Goal: Task Accomplishment & Management: Manage account settings

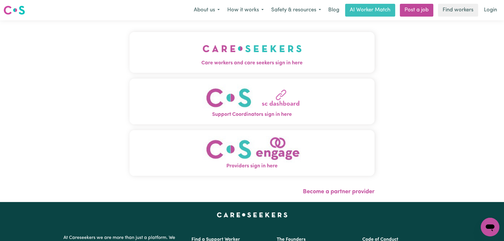
click at [201, 61] on span "Care workers and care seekers sign in here" at bounding box center [251, 63] width 245 height 8
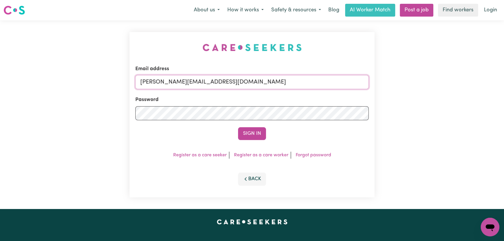
drag, startPoint x: 256, startPoint y: 82, endPoint x: 250, endPoint y: 90, distance: 9.5
click at [257, 82] on input "[PERSON_NAME][EMAIL_ADDRESS][DOMAIN_NAME]" at bounding box center [251, 82] width 233 height 14
drag, startPoint x: 282, startPoint y: 83, endPoint x: 168, endPoint y: 83, distance: 114.9
click at [168, 83] on input "[EMAIL_ADDRESS][DOMAIN_NAME]" at bounding box center [251, 82] width 233 height 14
click at [173, 83] on input "[EMAIL_ADDRESS][DOMAIN_NAME]" at bounding box center [251, 82] width 233 height 14
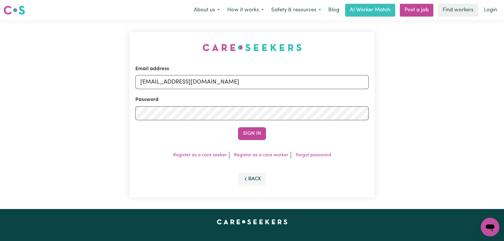
click at [270, 82] on input "[EMAIL_ADDRESS][DOMAIN_NAME]" at bounding box center [251, 82] width 233 height 14
drag, startPoint x: 280, startPoint y: 82, endPoint x: 172, endPoint y: 83, distance: 108.5
click at [172, 83] on input "[EMAIL_ADDRESS][DOMAIN_NAME]" at bounding box center [251, 82] width 233 height 14
type input "[EMAIL_ADDRESS][DOMAIN_NAME]"
click at [238, 127] on button "Sign In" at bounding box center [252, 133] width 28 height 13
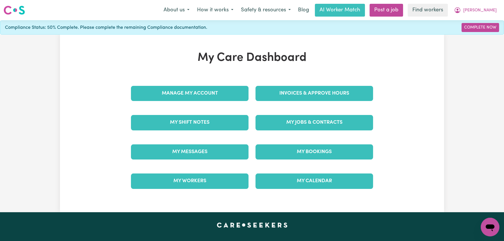
click at [321, 119] on link "My Jobs & Contracts" at bounding box center [313, 122] width 117 height 15
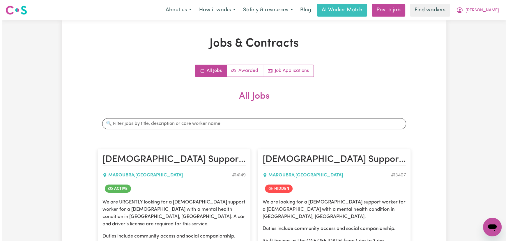
scroll to position [106, 0]
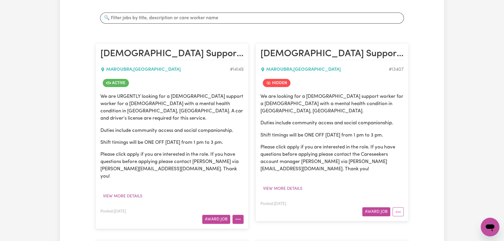
click at [240, 216] on icon "More options" at bounding box center [238, 219] width 6 height 6
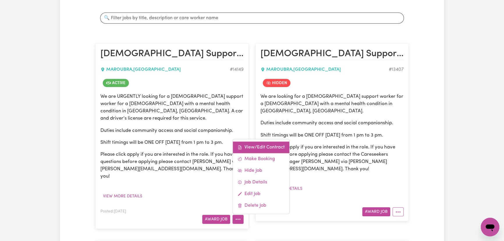
click at [259, 141] on link "View/Edit Contract" at bounding box center [261, 147] width 56 height 12
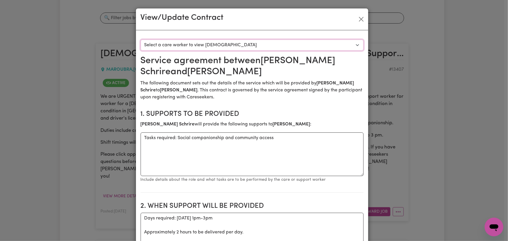
click at [223, 43] on select "Select a care worker to view [DEMOGRAPHIC_DATA] #10090 - [PERSON_NAME] (contrac…" at bounding box center [251, 45] width 223 height 11
click at [360, 20] on button "Close" at bounding box center [360, 19] width 9 height 9
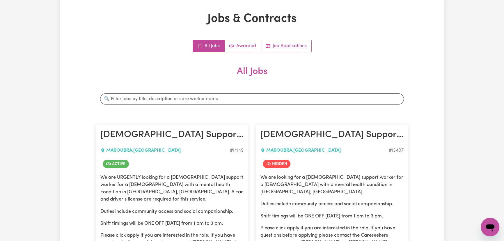
scroll to position [0, 0]
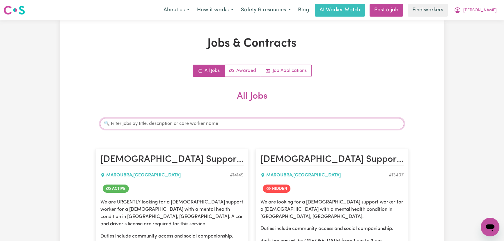
click at [285, 122] on input "Search jobs" at bounding box center [252, 123] width 304 height 11
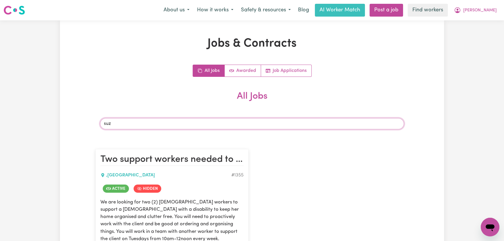
type input "[PERSON_NAME]"
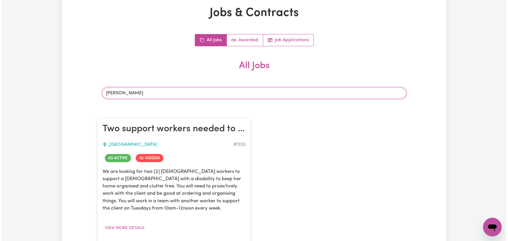
scroll to position [53, 0]
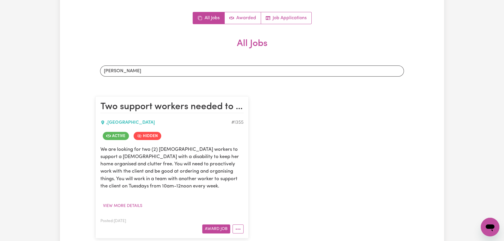
click at [243, 229] on article "Two support workers needed to [PERSON_NAME] and organise home on an on-going ba…" at bounding box center [171, 167] width 153 height 142
click at [239, 229] on icon "More options" at bounding box center [238, 229] width 6 height 6
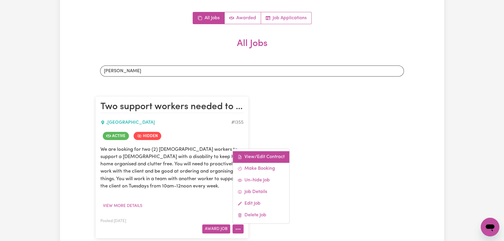
click at [253, 155] on link "View/Edit Contract" at bounding box center [261, 157] width 56 height 12
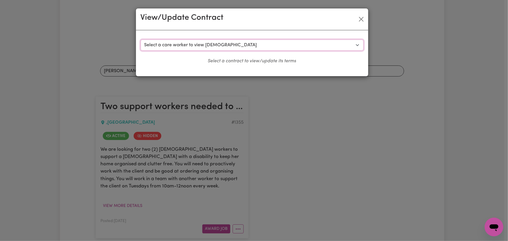
click at [197, 43] on select "Select a care worker to view [DEMOGRAPHIC_DATA] #799 - [PERSON_NAME] (contract …" at bounding box center [251, 45] width 223 height 11
select select "879"
click at [140, 40] on select "Select a care worker to view [DEMOGRAPHIC_DATA] #799 - [PERSON_NAME] (contract …" at bounding box center [251, 45] width 223 height 11
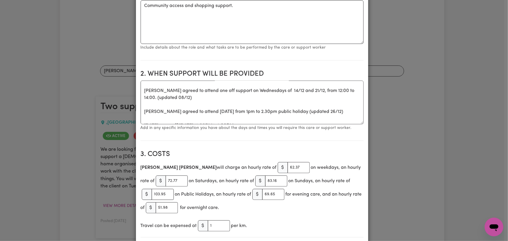
scroll to position [0, 0]
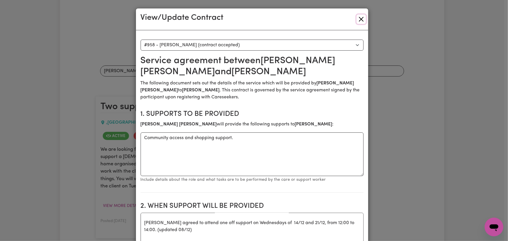
click at [361, 19] on button "Close" at bounding box center [360, 19] width 9 height 9
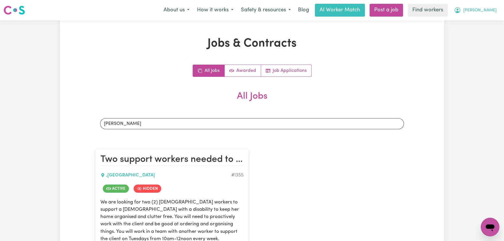
click at [499, 9] on button "[PERSON_NAME]" at bounding box center [475, 10] width 50 height 12
click at [490, 24] on link "My Dashboard" at bounding box center [477, 22] width 46 height 11
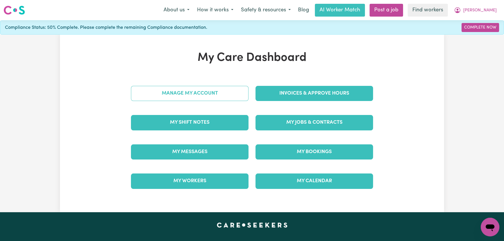
click at [204, 92] on link "Manage My Account" at bounding box center [189, 93] width 117 height 15
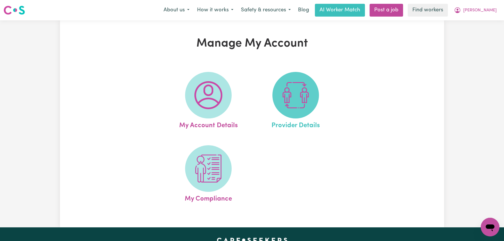
click at [286, 92] on img at bounding box center [296, 95] width 28 height 28
select select "NDIS_FUNDING_SELF_MANAGED"
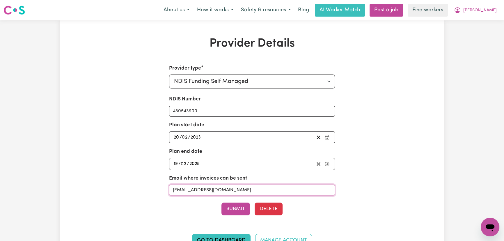
click at [203, 190] on input "[EMAIL_ADDRESS][DOMAIN_NAME]" at bounding box center [252, 189] width 166 height 11
paste input "accounts@myplanmanager"
type input "[EMAIL_ADDRESS][DOMAIN_NAME]"
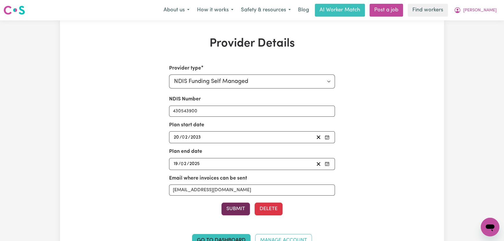
click at [240, 210] on button "Submit" at bounding box center [235, 208] width 29 height 13
click at [487, 11] on span "[PERSON_NAME]" at bounding box center [479, 10] width 33 height 6
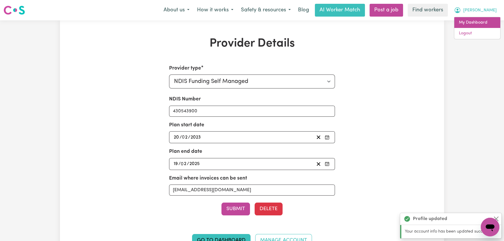
click at [486, 23] on link "My Dashboard" at bounding box center [477, 22] width 46 height 11
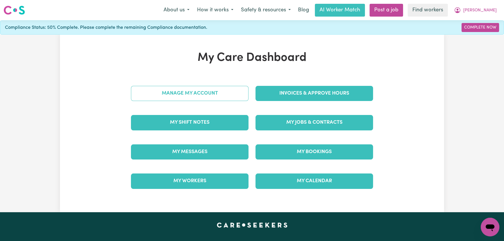
click at [185, 93] on link "Manage My Account" at bounding box center [189, 93] width 117 height 15
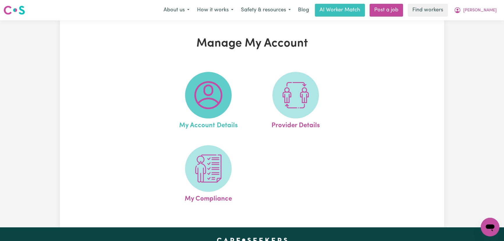
click at [206, 95] on img at bounding box center [208, 95] width 28 height 28
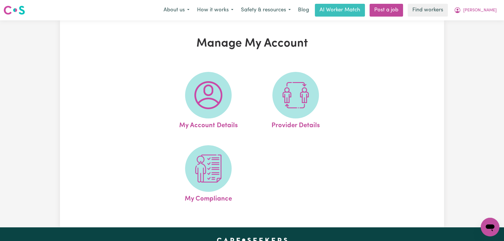
select select "Australian"
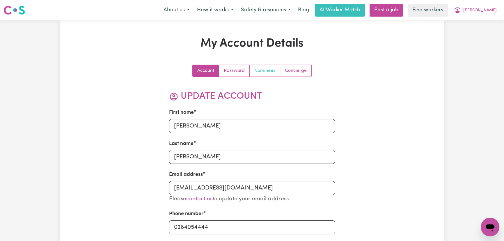
click at [266, 70] on link "Nominees" at bounding box center [265, 71] width 31 height 12
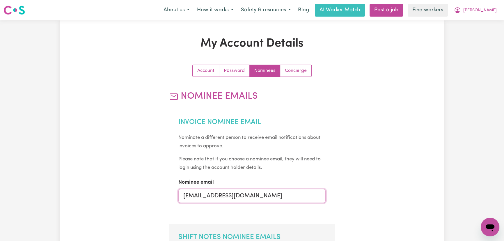
click at [201, 194] on input "[EMAIL_ADDRESS][DOMAIN_NAME]" at bounding box center [251, 196] width 147 height 14
type input "[EMAIL_ADDRESS][DOMAIN_NAME]"
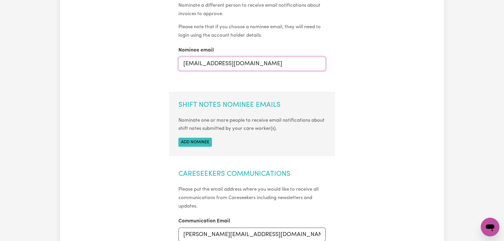
scroll to position [211, 0]
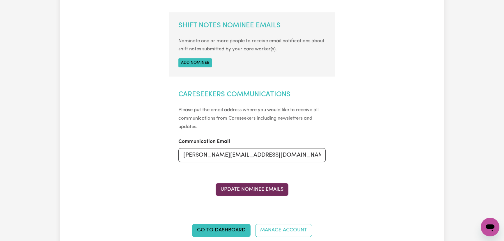
click at [247, 192] on button "Update Nominee Emails" at bounding box center [252, 189] width 73 height 13
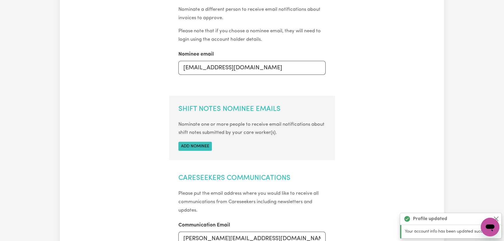
scroll to position [0, 0]
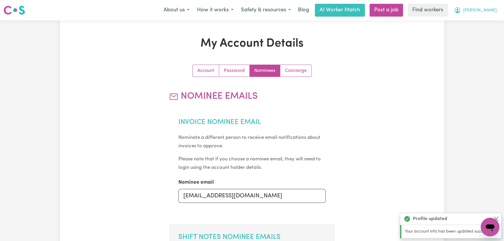
click at [476, 16] on button "[PERSON_NAME]" at bounding box center [475, 10] width 50 height 12
click at [477, 22] on link "My Dashboard" at bounding box center [477, 22] width 46 height 11
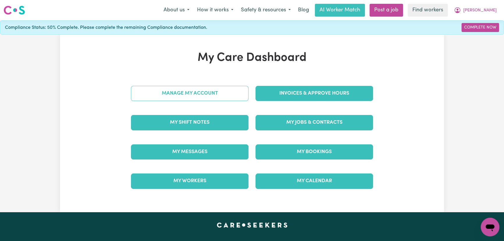
click at [209, 97] on link "Manage My Account" at bounding box center [189, 93] width 117 height 15
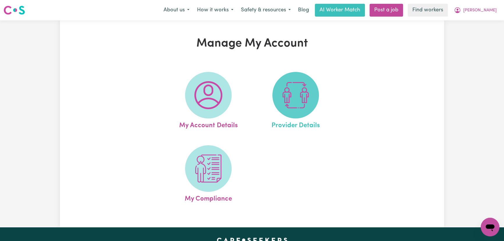
click at [291, 94] on img at bounding box center [296, 95] width 28 height 28
select select "NDIS_FUNDING_SELF_MANAGED"
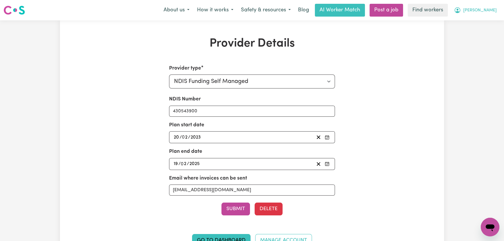
click at [490, 10] on span "[PERSON_NAME]" at bounding box center [479, 10] width 33 height 6
click at [489, 19] on link "My Dashboard" at bounding box center [477, 22] width 46 height 11
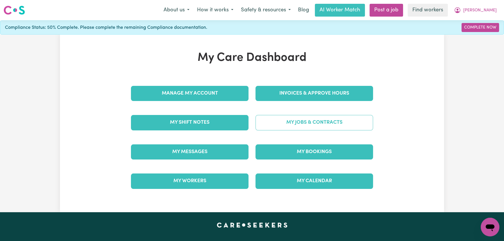
click at [291, 123] on link "My Jobs & Contracts" at bounding box center [313, 122] width 117 height 15
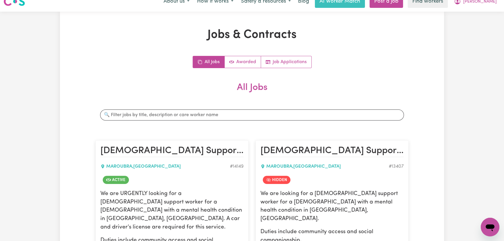
scroll to position [132, 0]
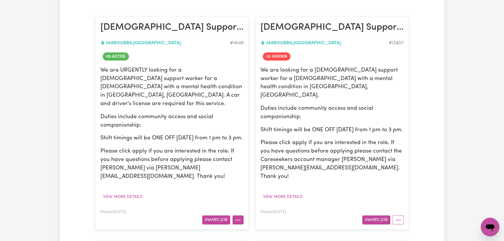
click at [243, 215] on button "More options" at bounding box center [237, 219] width 11 height 9
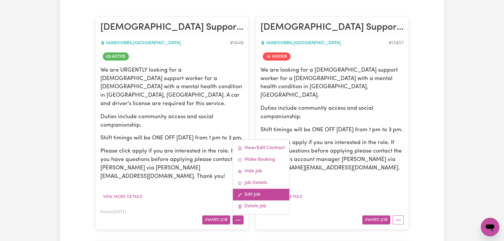
click at [249, 189] on link "Edit Job" at bounding box center [261, 195] width 56 height 12
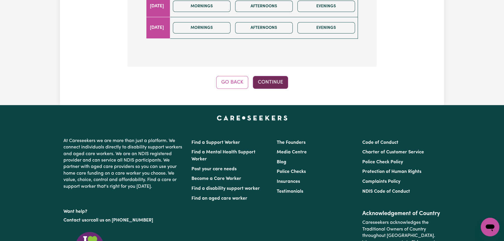
click at [273, 76] on button "Continue" at bounding box center [270, 82] width 35 height 13
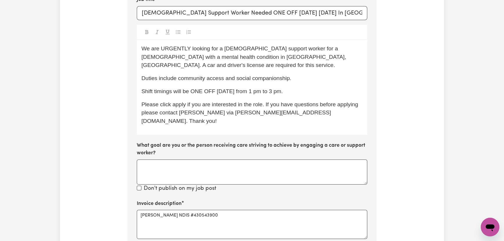
scroll to position [230, 0]
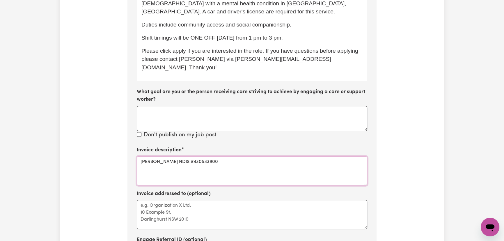
click at [172, 156] on textarea "[PERSON_NAME] NDIS #430543900" at bounding box center [252, 170] width 230 height 29
click at [193, 156] on textarea "[PERSON_NAME] NDIS #430543900" at bounding box center [252, 170] width 230 height 29
click at [176, 156] on textarea "[PERSON_NAME] NDIS #430543900" at bounding box center [252, 170] width 230 height 29
click at [186, 156] on textarea "[PERSON_NAME] NDIS #430543900" at bounding box center [252, 170] width 230 height 29
paste textarea "04_104_0125_6_1"
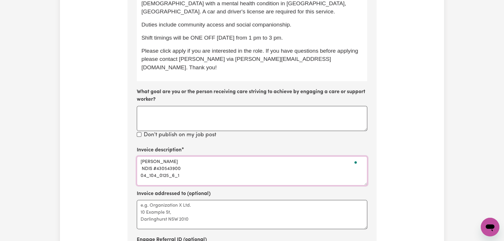
scroll to position [336, 0]
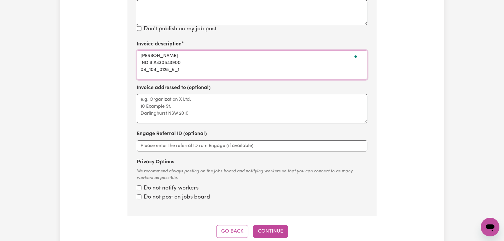
type textarea "[PERSON_NAME] NDIS #430543900 04_104_0125_6_1"
click at [149, 184] on label "Do not notify workers" at bounding box center [171, 188] width 55 height 8
click at [141, 185] on input "Privacy Options" at bounding box center [139, 187] width 5 height 5
click at [153, 193] on label "Do not post on jobs board" at bounding box center [177, 197] width 66 height 8
click at [141, 185] on input "Privacy Options" at bounding box center [139, 187] width 5 height 5
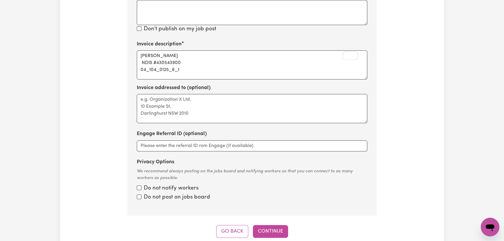
click at [162, 184] on label "Do not notify workers" at bounding box center [171, 188] width 55 height 8
click at [141, 185] on input "Privacy Options" at bounding box center [139, 187] width 5 height 5
click at [161, 193] on label "Do not post on jobs board" at bounding box center [177, 197] width 66 height 8
click at [141, 185] on input "Privacy Options" at bounding box center [139, 187] width 5 height 5
checkbox input "false"
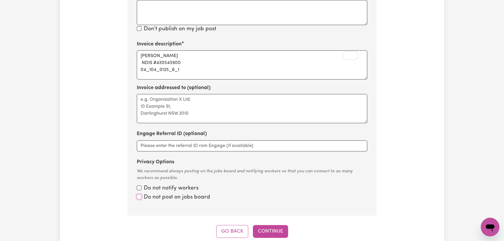
click at [137, 185] on input "Privacy Options" at bounding box center [139, 187] width 5 height 5
checkbox input "true"
click at [140, 185] on input "Privacy Options" at bounding box center [139, 187] width 5 height 5
checkbox input "true"
click at [263, 225] on button "Continue" at bounding box center [270, 231] width 35 height 13
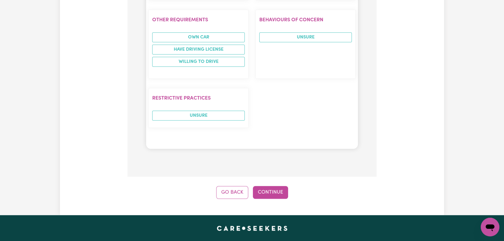
click at [268, 186] on button "Continue" at bounding box center [270, 192] width 35 height 13
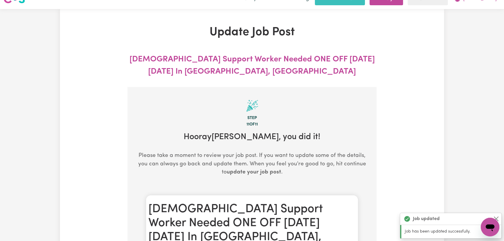
scroll to position [0, 0]
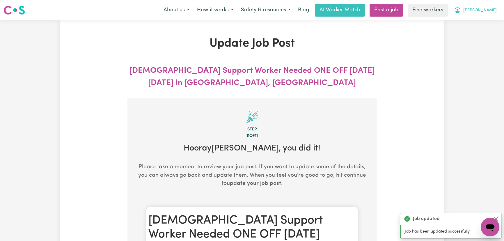
click at [483, 13] on span "[PERSON_NAME]" at bounding box center [479, 10] width 33 height 6
click at [479, 33] on link "Logout" at bounding box center [477, 33] width 46 height 11
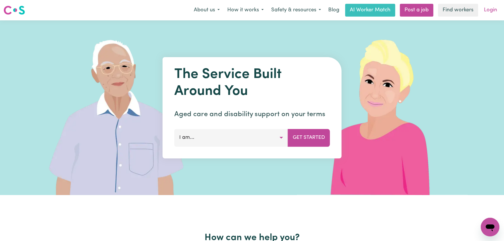
click at [494, 12] on link "Login" at bounding box center [490, 10] width 20 height 13
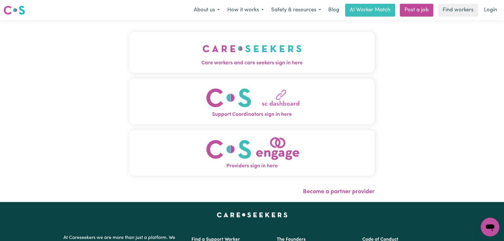
click at [210, 54] on button "Care workers and care seekers sign in here" at bounding box center [251, 52] width 245 height 41
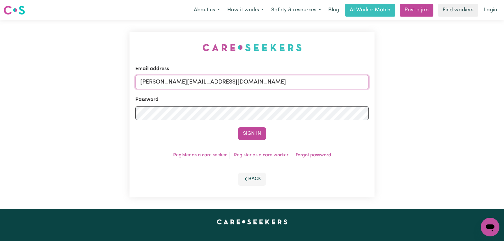
click at [253, 83] on input "[PERSON_NAME][EMAIL_ADDRESS][DOMAIN_NAME]" at bounding box center [251, 82] width 233 height 14
drag, startPoint x: 286, startPoint y: 85, endPoint x: 170, endPoint y: 82, distance: 116.4
click at [170, 82] on input "superuser~ [EMAIL_ADDRESS][DOMAIN_NAME]" at bounding box center [251, 82] width 233 height 14
type input "[EMAIL_ADDRESS][DOMAIN_NAME]"
click at [238, 127] on button "Sign In" at bounding box center [252, 133] width 28 height 13
